Goal: Task Accomplishment & Management: Manage account settings

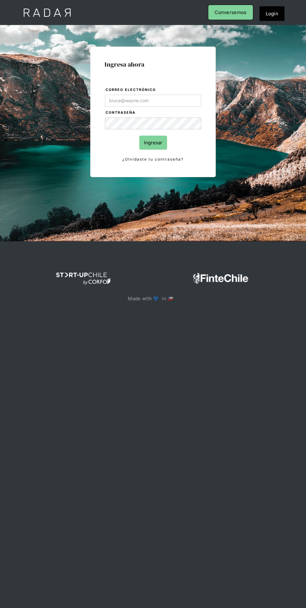
click at [114, 100] on input "Correo electrónico" at bounding box center [153, 101] width 96 height 12
type input "[PERSON_NAME][EMAIL_ADDRESS][PERSON_NAME][DOMAIN_NAME]"
click at [139, 136] on input "Ingresar" at bounding box center [153, 143] width 28 height 14
